Goal: Task Accomplishment & Management: Use online tool/utility

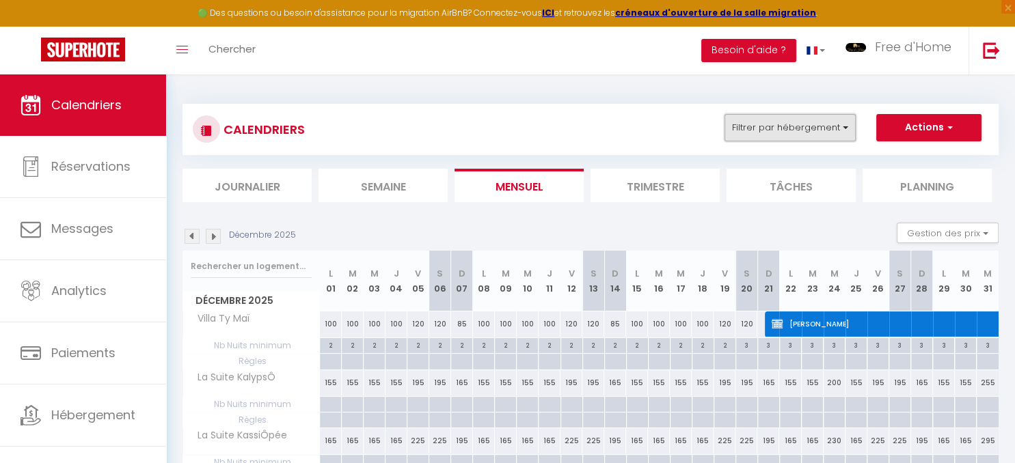
click at [825, 133] on button "Filtrer par hébergement" at bounding box center [789, 127] width 131 height 27
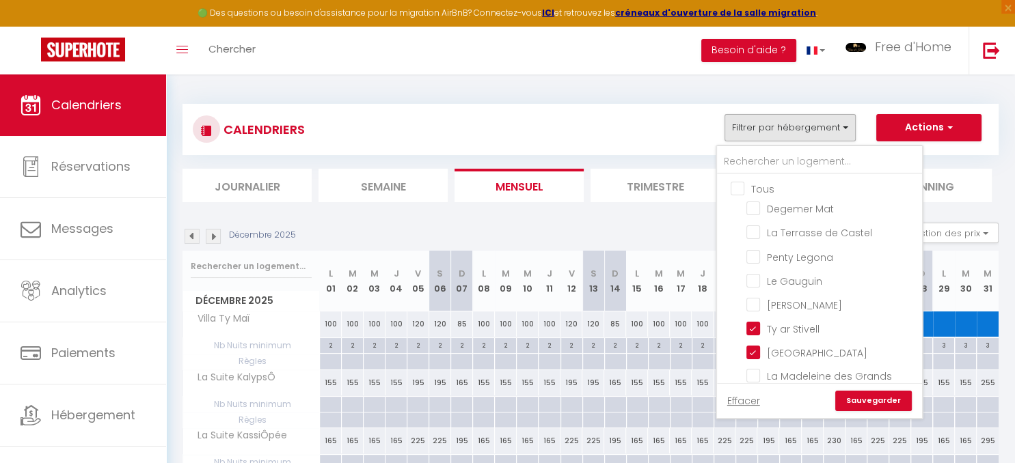
click at [744, 189] on input "Tous" at bounding box center [833, 188] width 205 height 14
checkbox input "true"
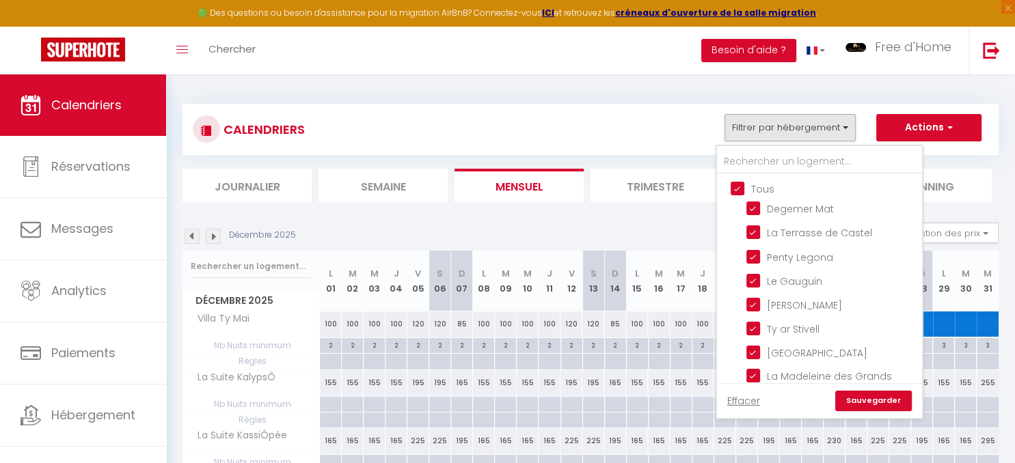
checkbox input "true"
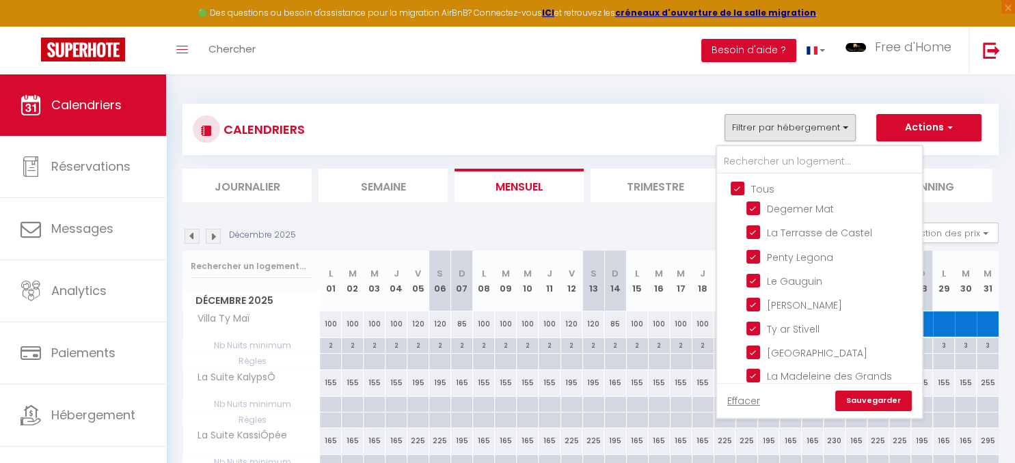
checkbox input "true"
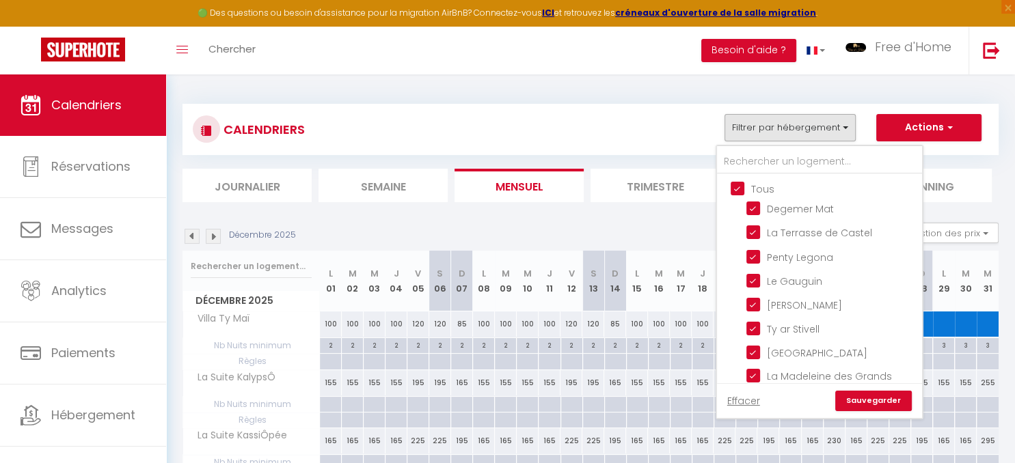
checkbox input "true"
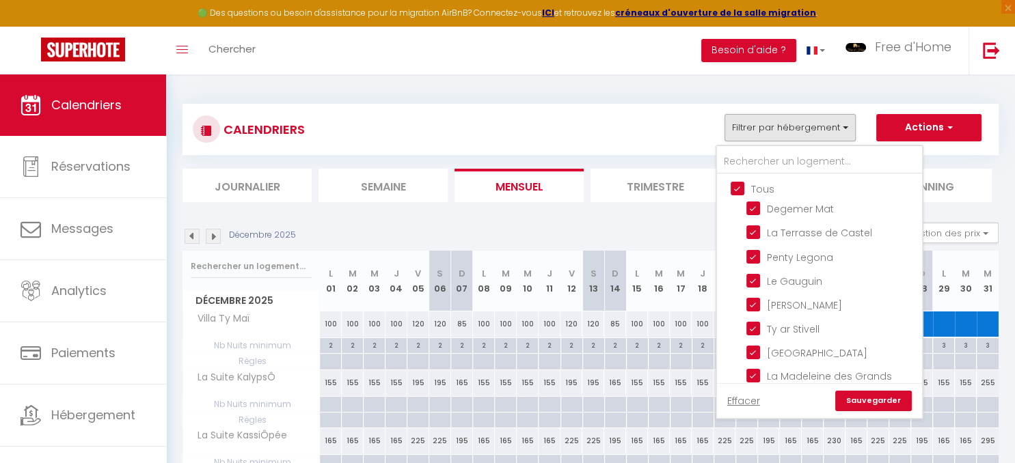
checkbox input "true"
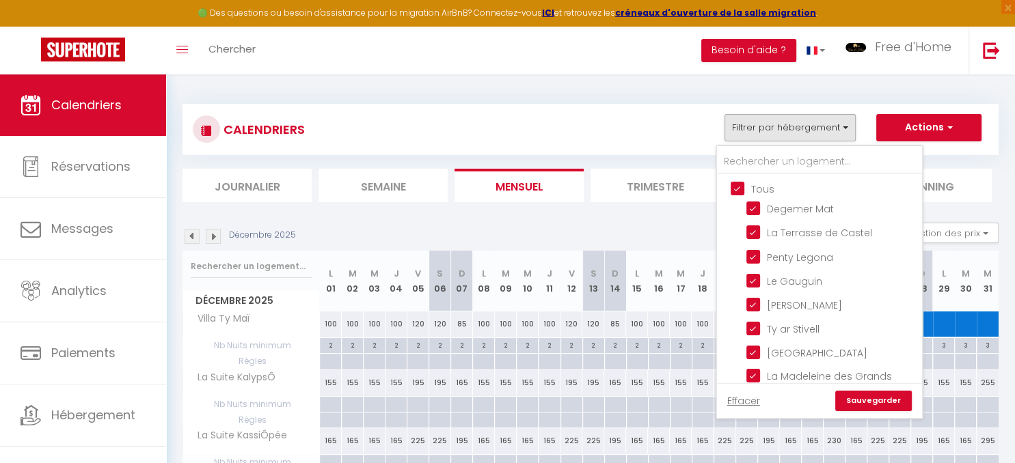
checkbox input "true"
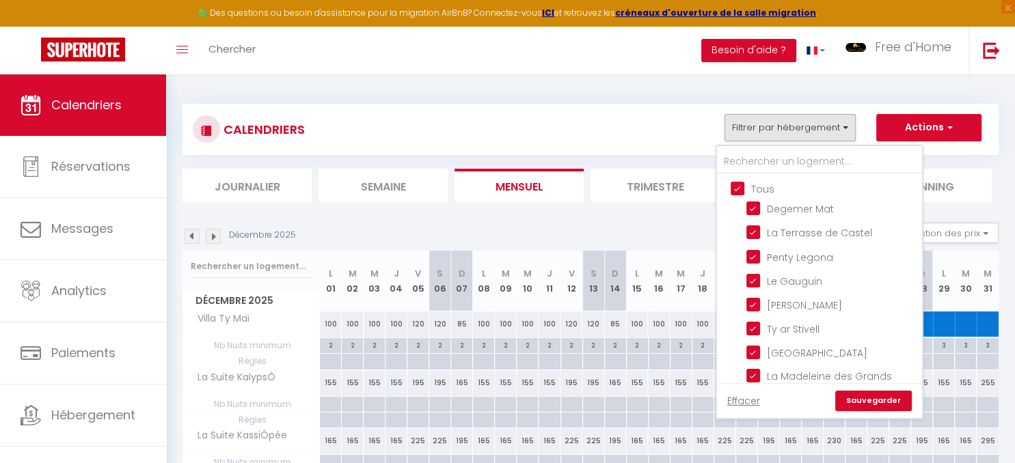
checkbox input "true"
click at [743, 187] on input "Tous" at bounding box center [833, 188] width 205 height 14
checkbox input "false"
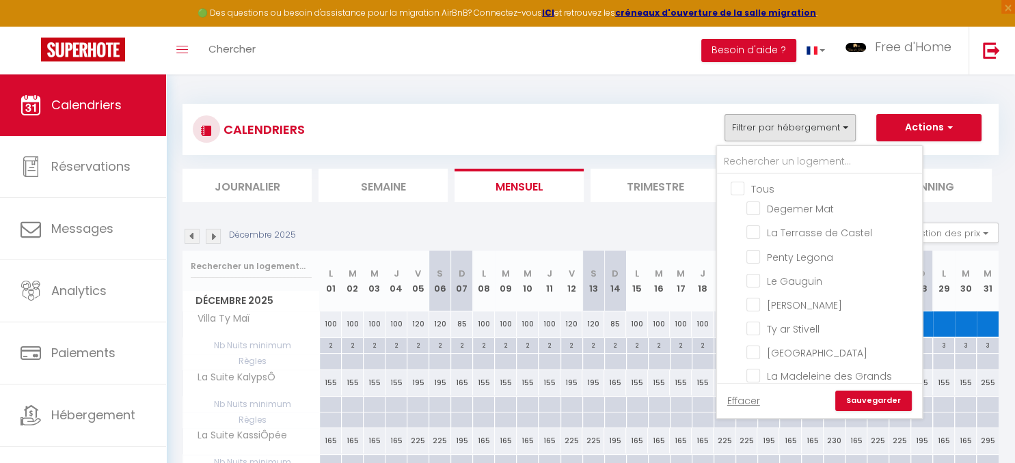
checkbox input "false"
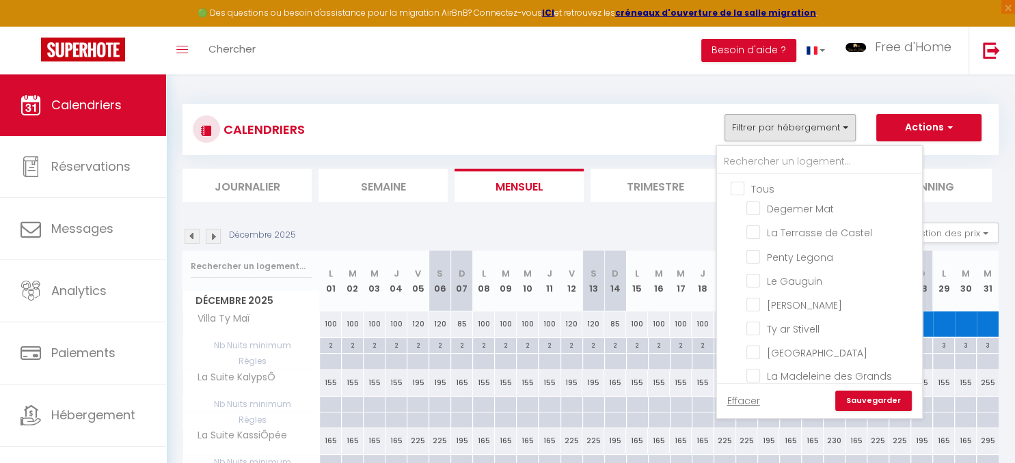
checkbox input "false"
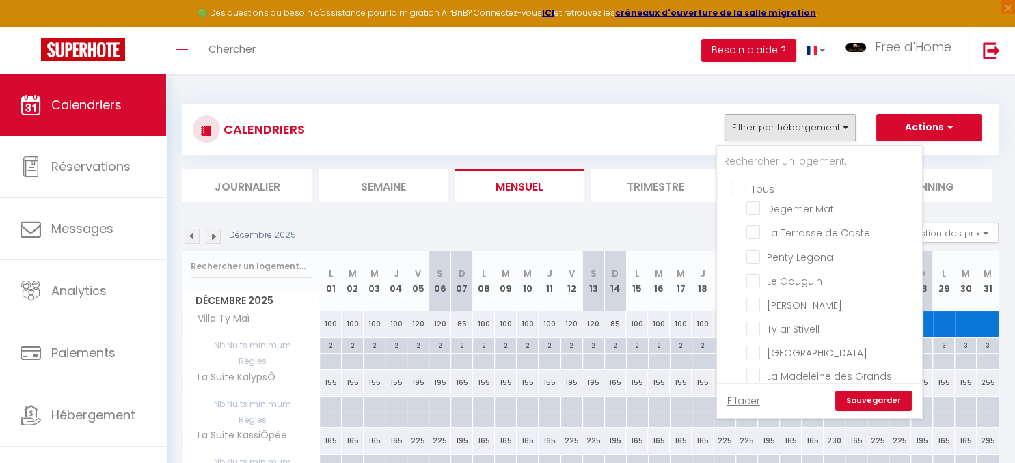
checkbox input "false"
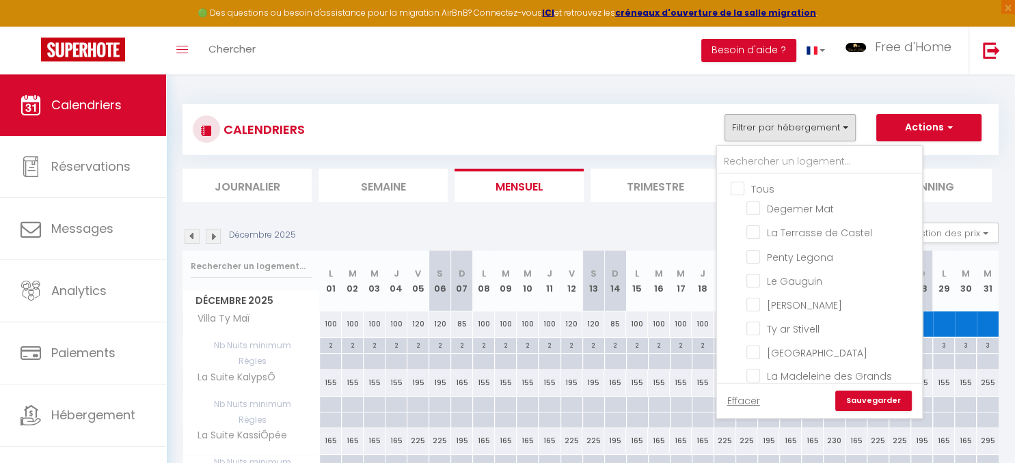
checkbox input "false"
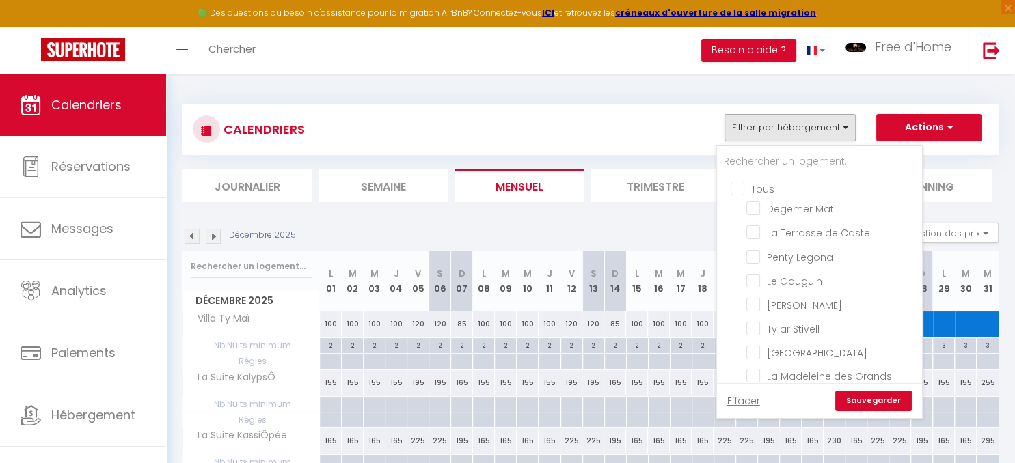
checkbox input "false"
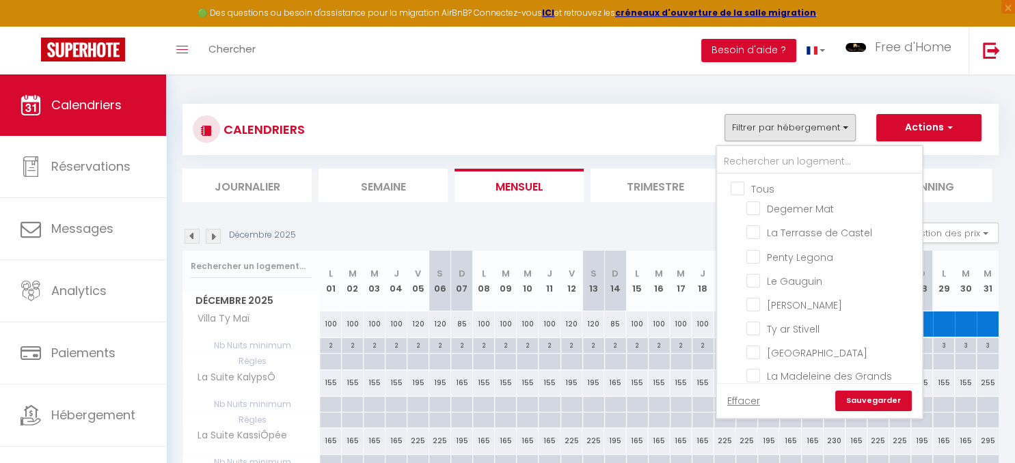
checkbox input "false"
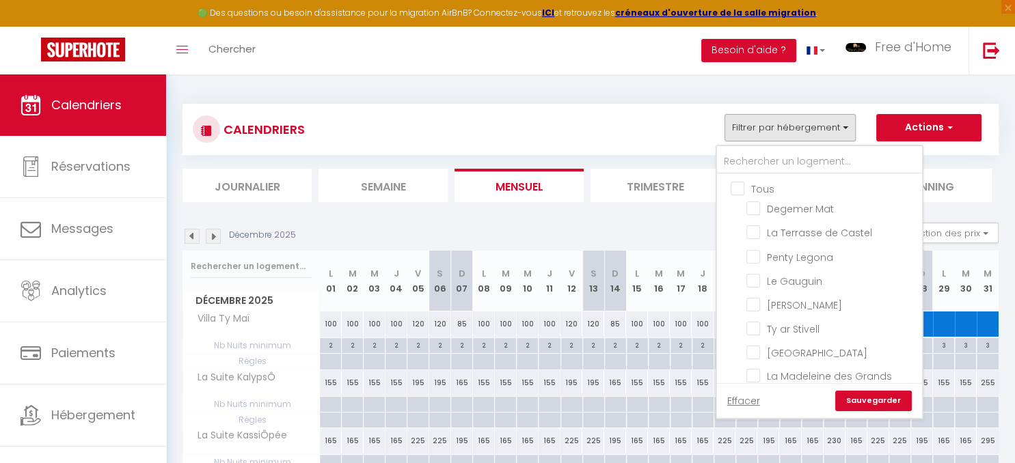
checkbox input "false"
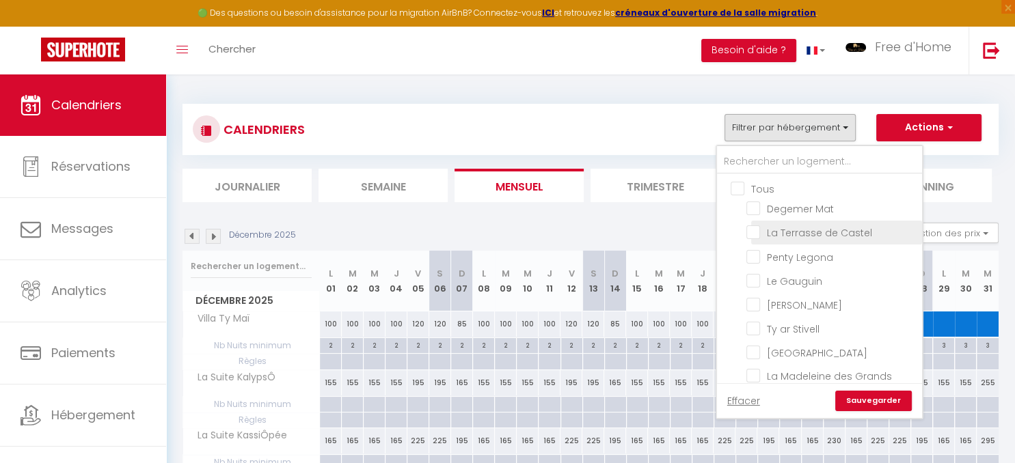
scroll to position [138, 0]
click at [750, 293] on input "La maison bleue" at bounding box center [831, 300] width 171 height 14
checkbox input "true"
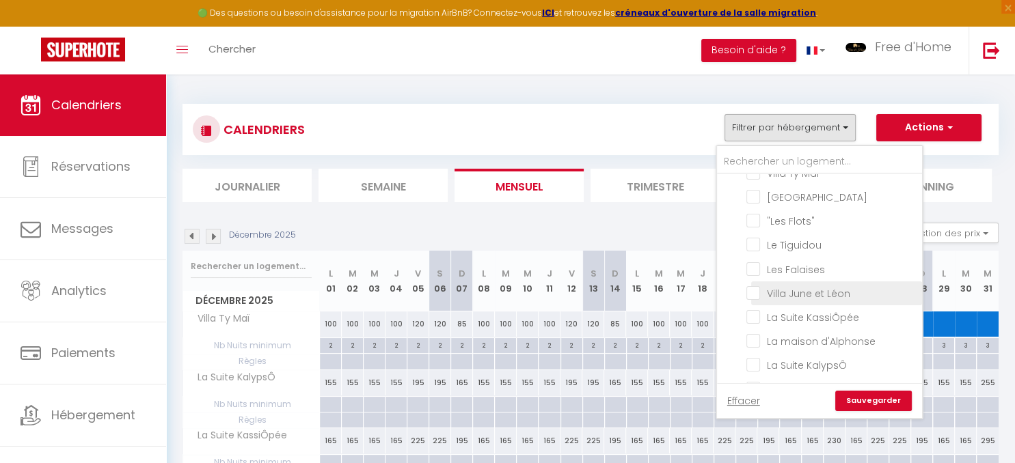
click at [758, 287] on input "Villa June et Léon" at bounding box center [831, 293] width 171 height 14
checkbox input "true"
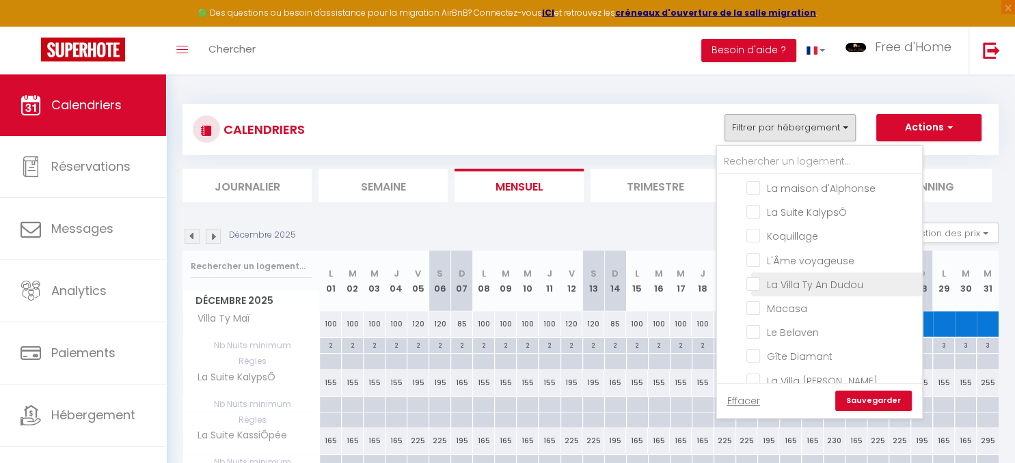
scroll to position [472, 0]
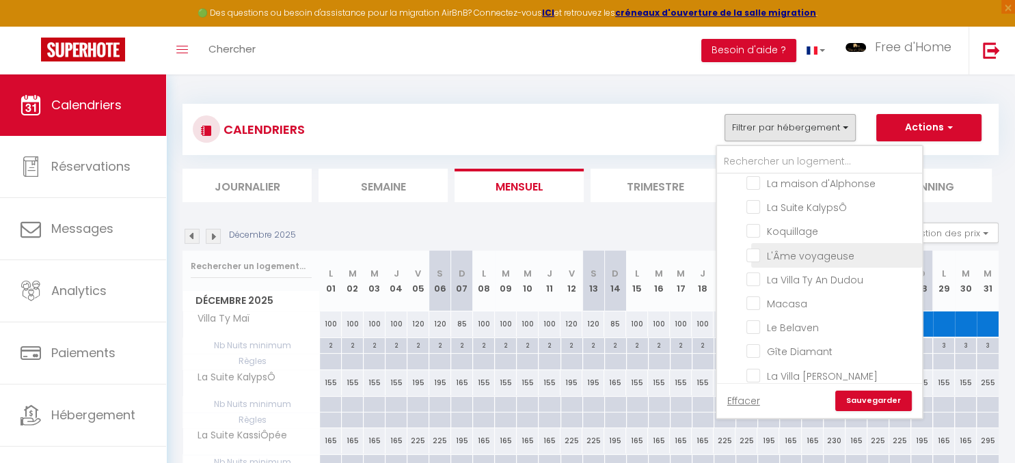
click at [757, 253] on input "L'Âme voyageuse" at bounding box center [831, 254] width 171 height 14
checkbox input "true"
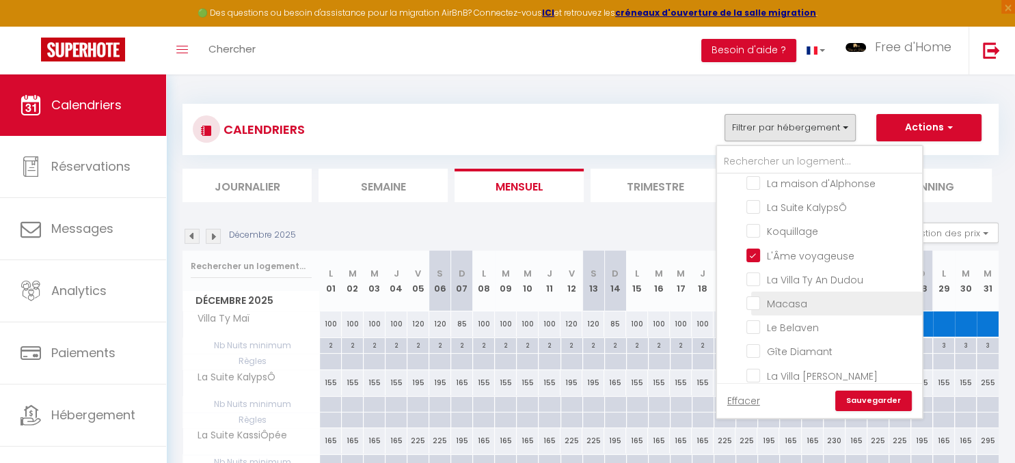
drag, startPoint x: 752, startPoint y: 279, endPoint x: 783, endPoint y: 294, distance: 33.6
click at [755, 277] on input "La Villa Ty An Dudou" at bounding box center [831, 279] width 171 height 14
checkbox input "true"
click at [865, 395] on link "Sauvegarder" at bounding box center [873, 401] width 77 height 21
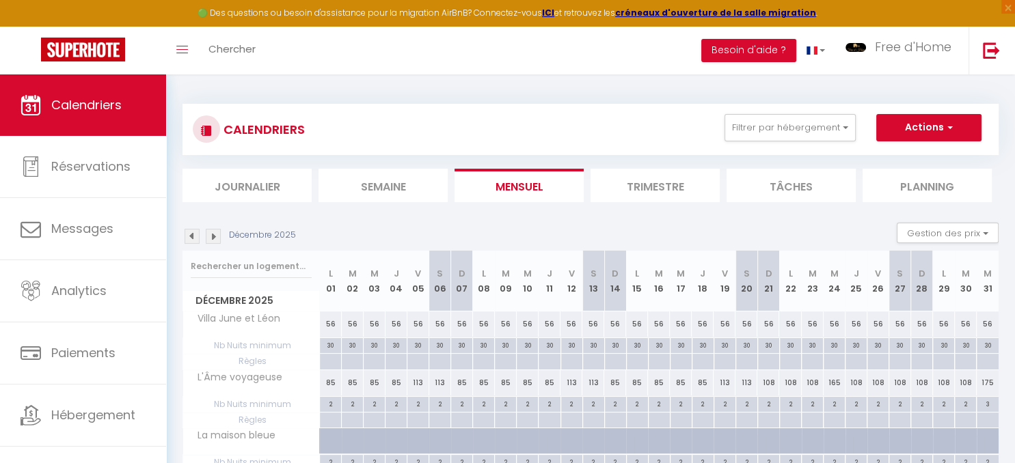
click at [193, 234] on img at bounding box center [192, 236] width 15 height 15
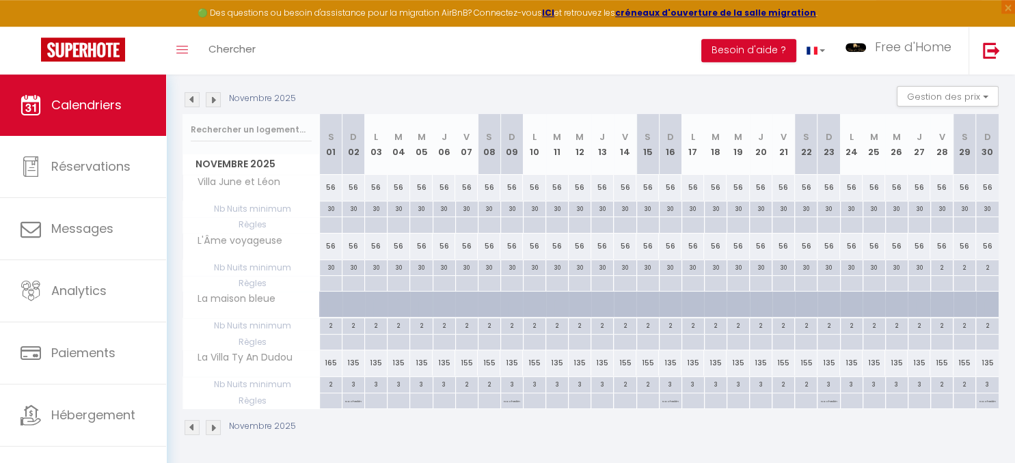
scroll to position [137, 0]
click at [191, 99] on img at bounding box center [192, 99] width 15 height 15
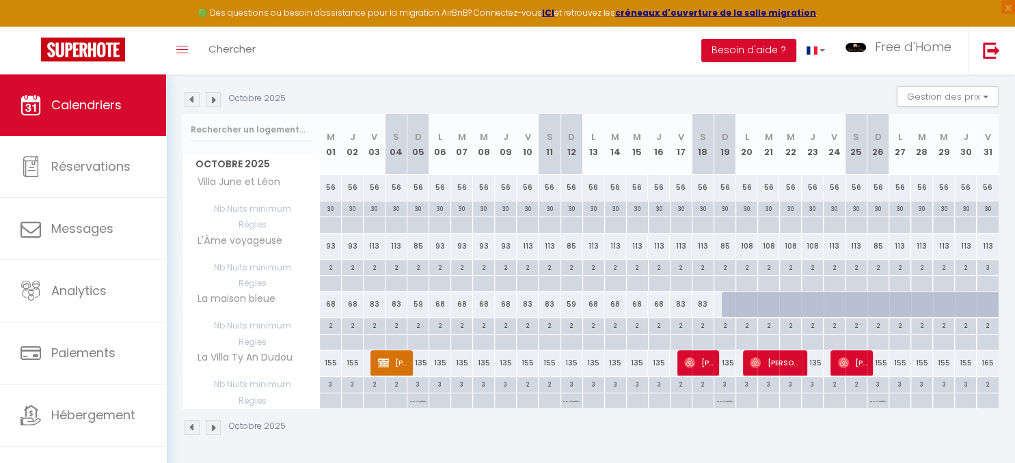
click at [193, 98] on img at bounding box center [192, 99] width 15 height 15
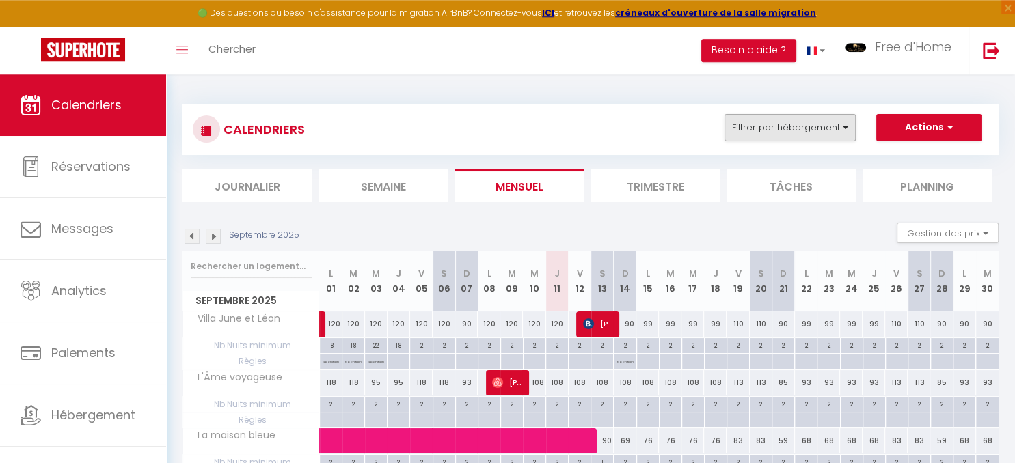
scroll to position [0, 0]
click at [824, 133] on button "Filtrer par hébergement" at bounding box center [789, 127] width 131 height 27
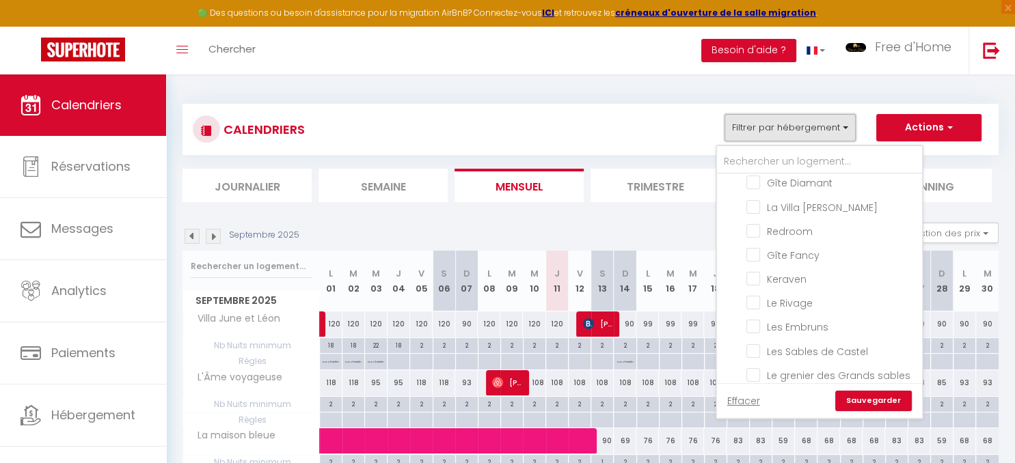
scroll to position [694, 0]
